Goal: Find specific page/section: Find specific page/section

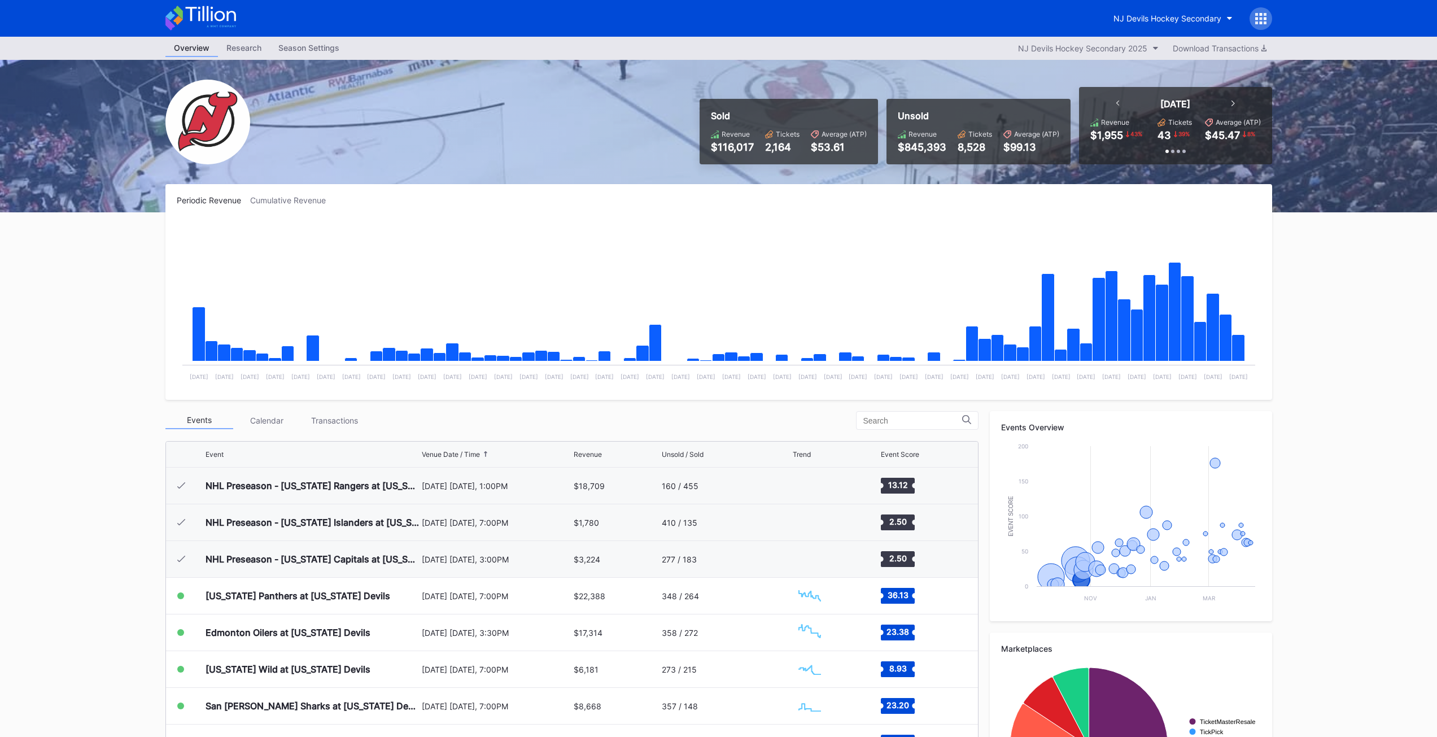
scroll to position [110, 0]
click at [640, 491] on div "$18,709" at bounding box center [616, 485] width 85 height 36
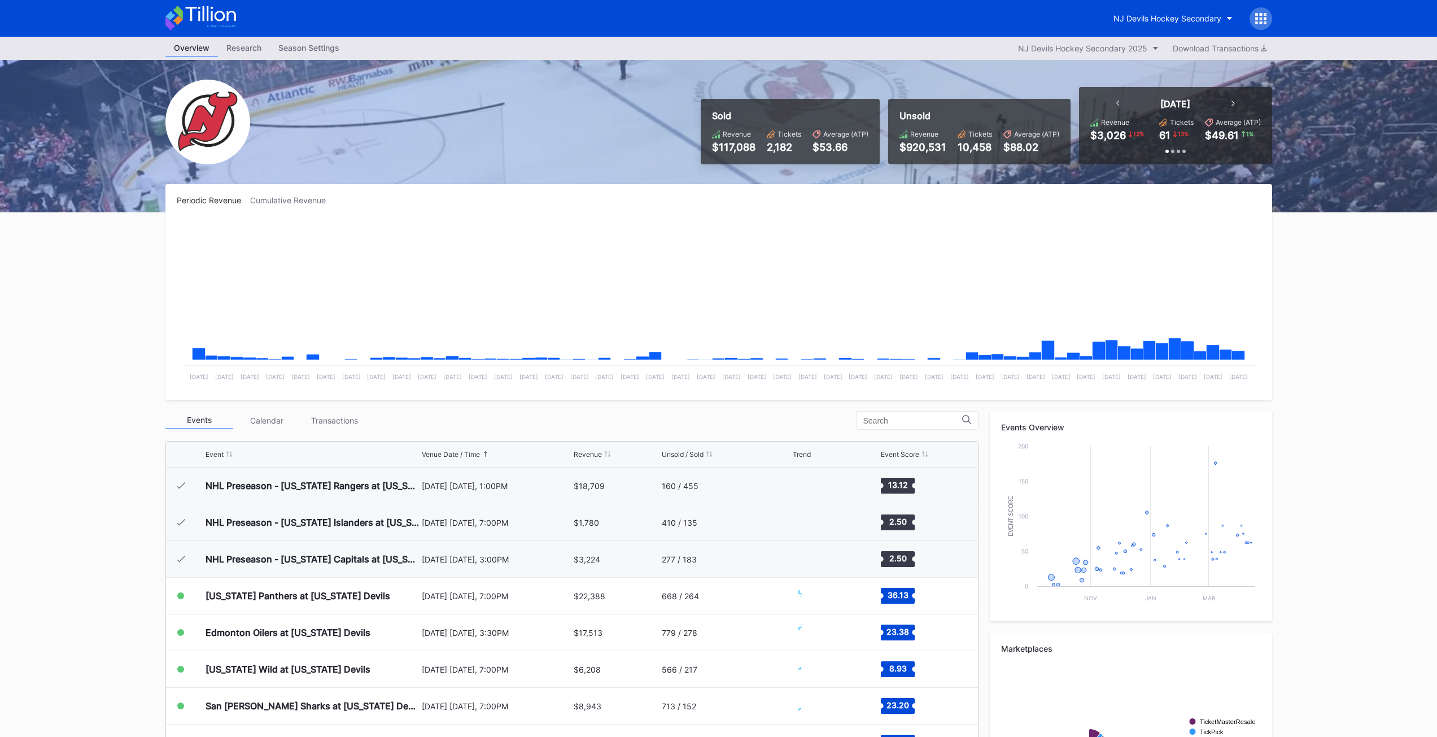
scroll to position [110, 0]
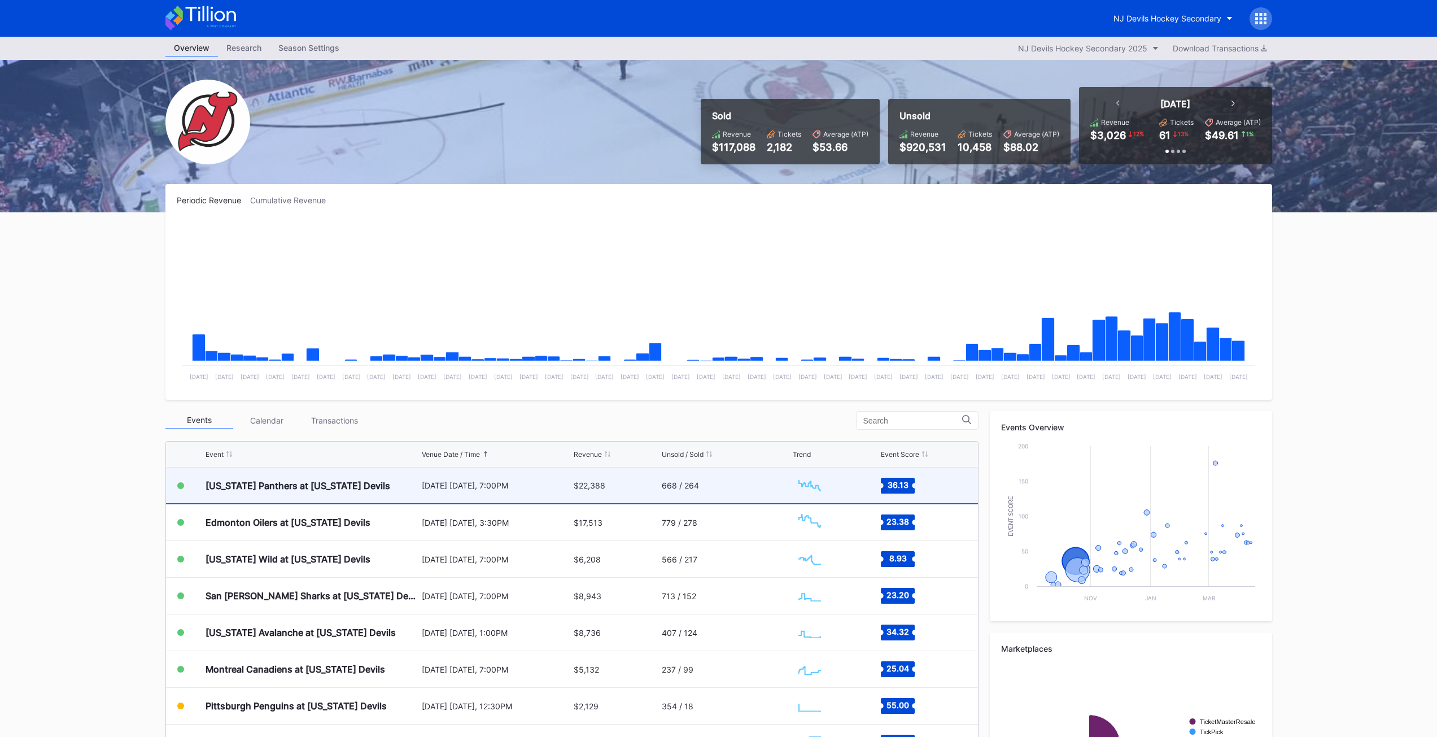
click at [361, 484] on div "[US_STATE] Panthers at [US_STATE] Devils" at bounding box center [297, 485] width 185 height 11
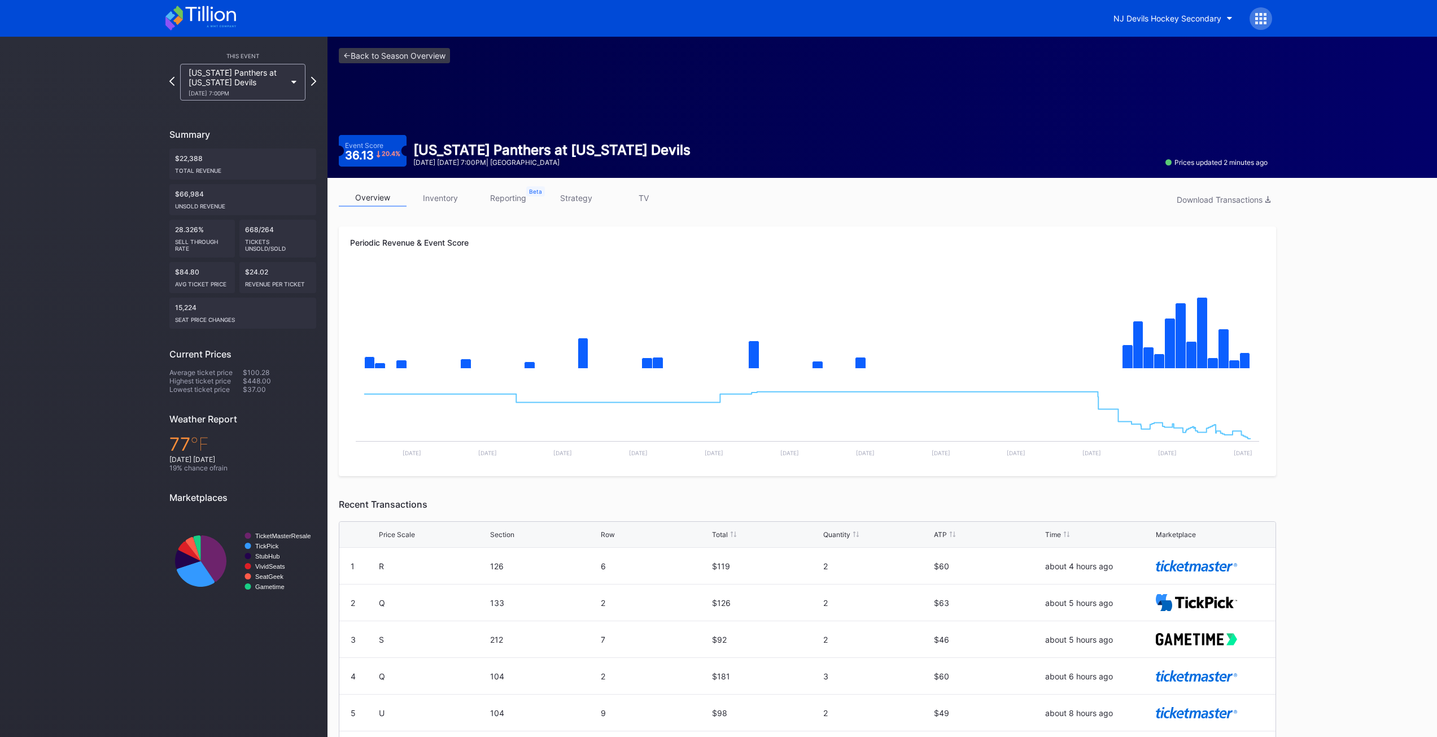
click at [1260, 24] on icon at bounding box center [1260, 22] width 3 height 3
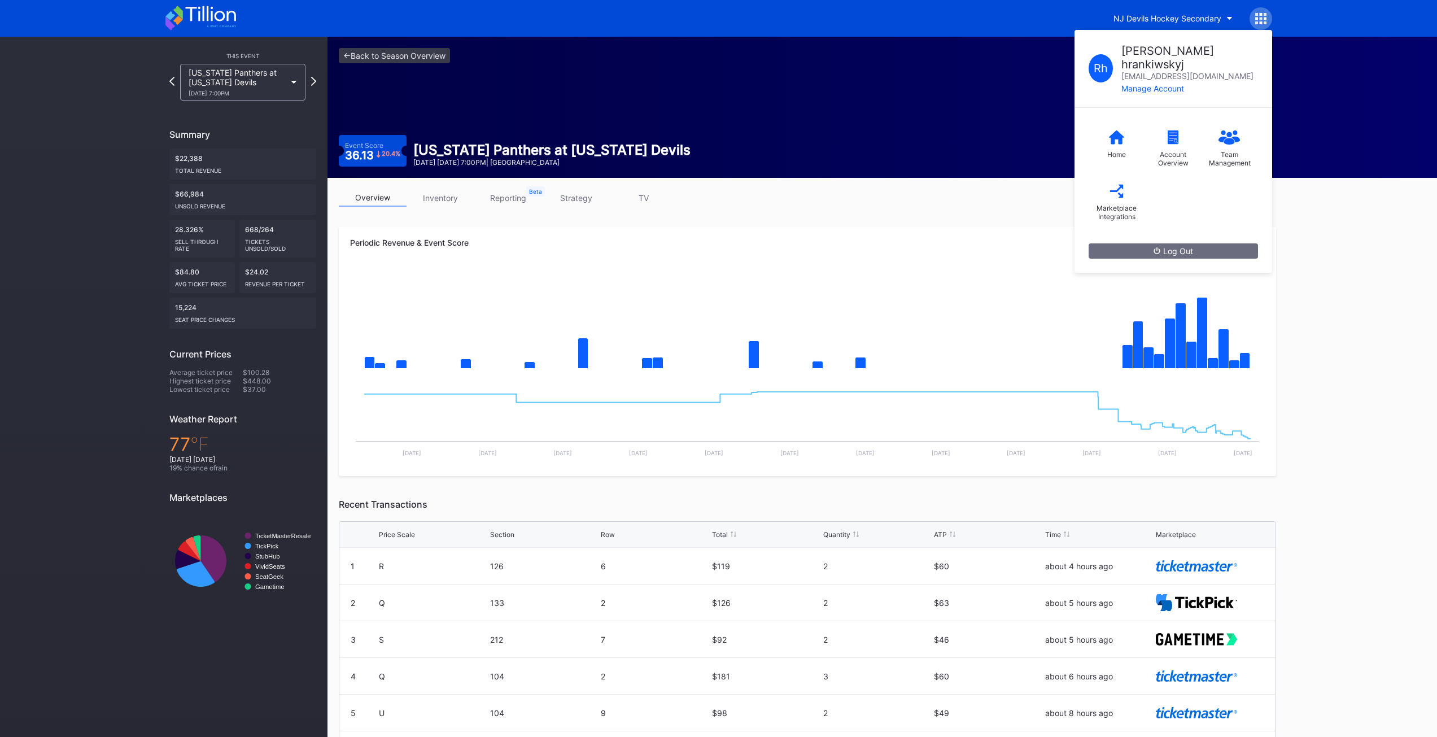
click at [1390, 316] on div "<- Back to Season Overview Event Score 36.13 20.4 % [US_STATE] Panthers at [US_…" at bounding box center [881, 440] width 1109 height 807
